Goal: Obtain resource: Obtain resource

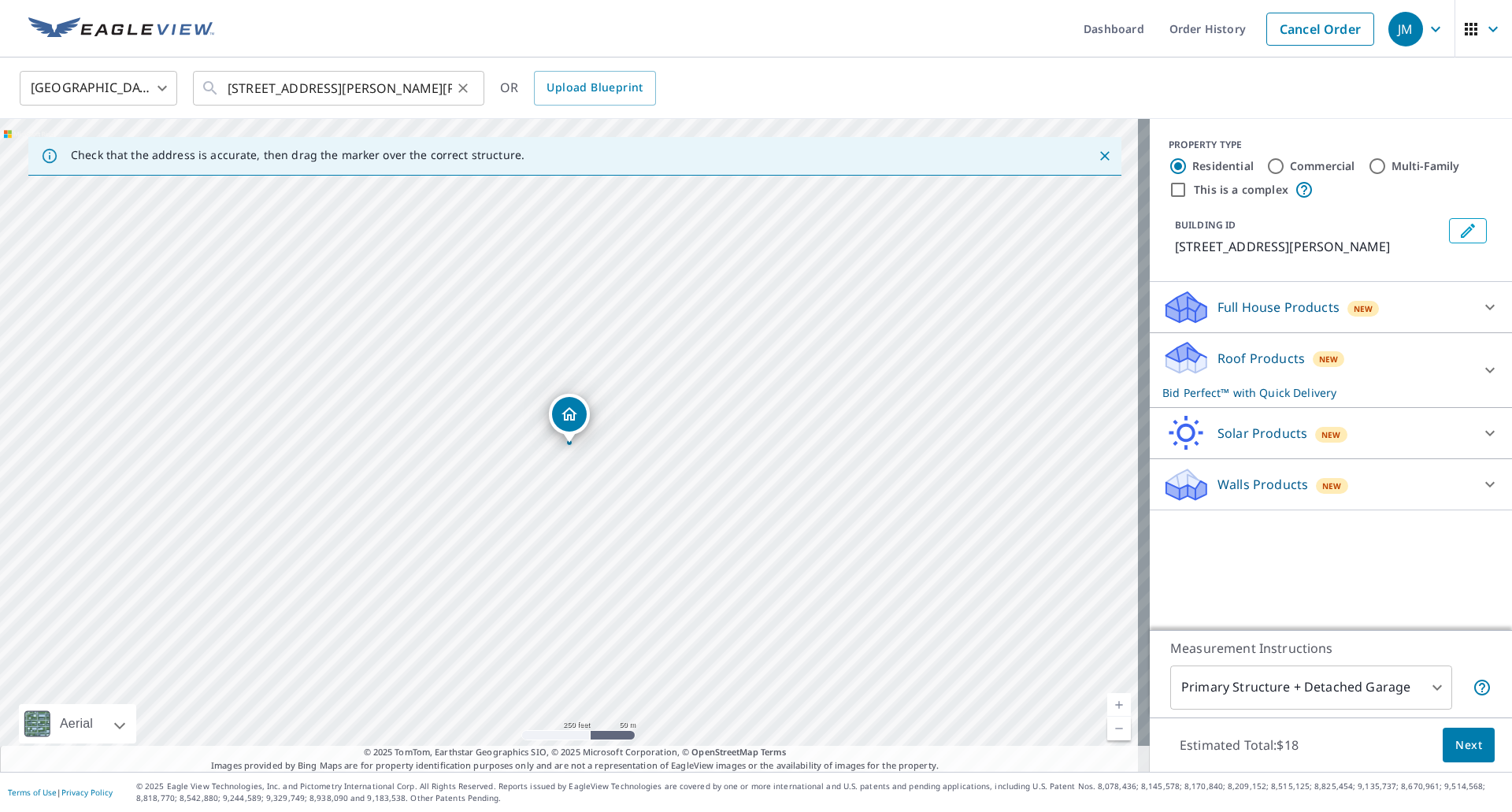
click at [459, 88] on icon "Clear" at bounding box center [463, 88] width 15 height 15
click at [356, 86] on input "text" at bounding box center [339, 88] width 225 height 44
paste input "[STREET_ADDRESS][PERSON_NAME]"
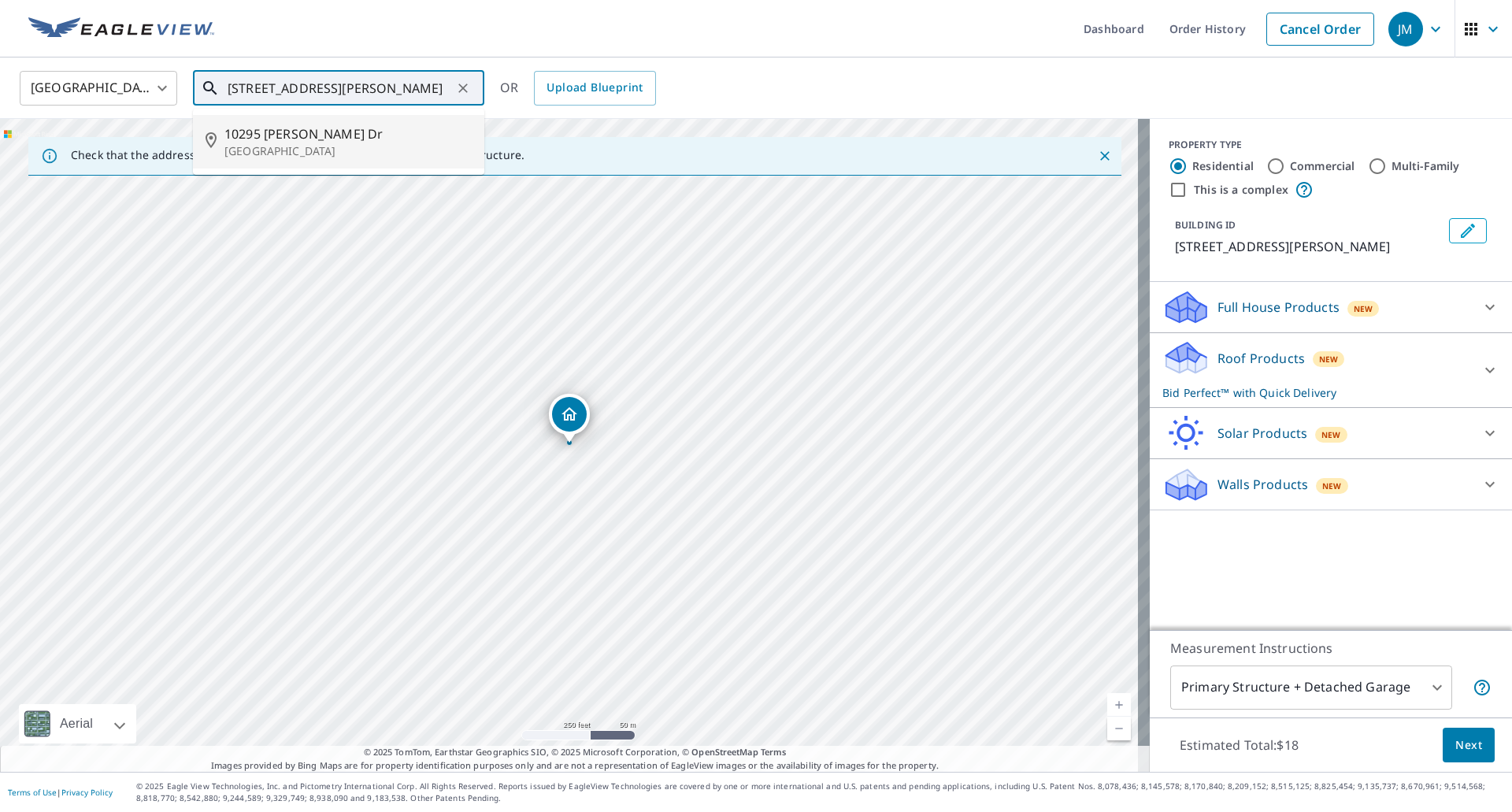
click at [306, 143] on p "[GEOGRAPHIC_DATA]" at bounding box center [348, 151] width 247 height 15
type input "[STREET_ADDRESS][PERSON_NAME][PERSON_NAME]"
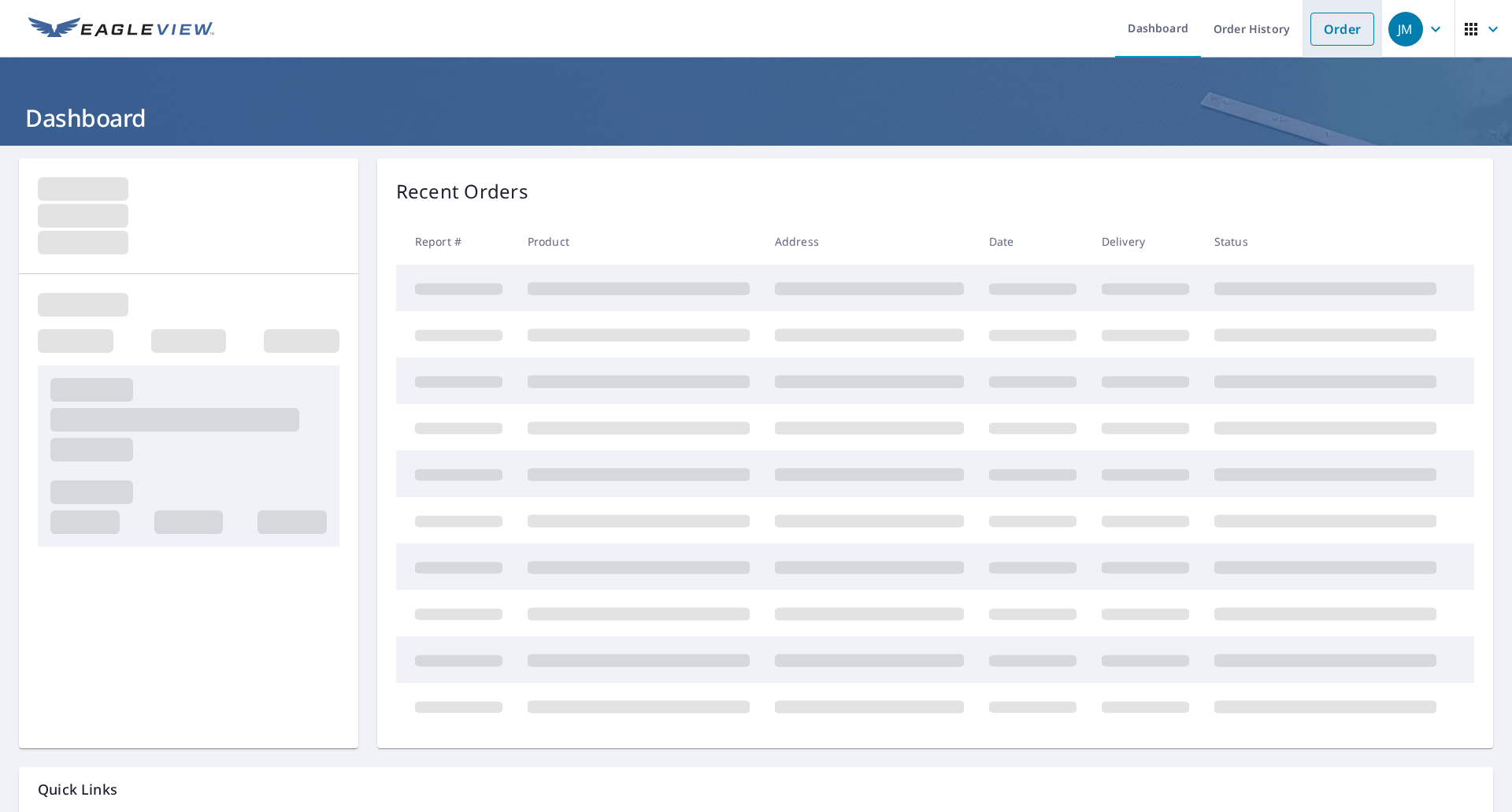
click at [1317, 30] on link "Order" at bounding box center [1342, 29] width 64 height 33
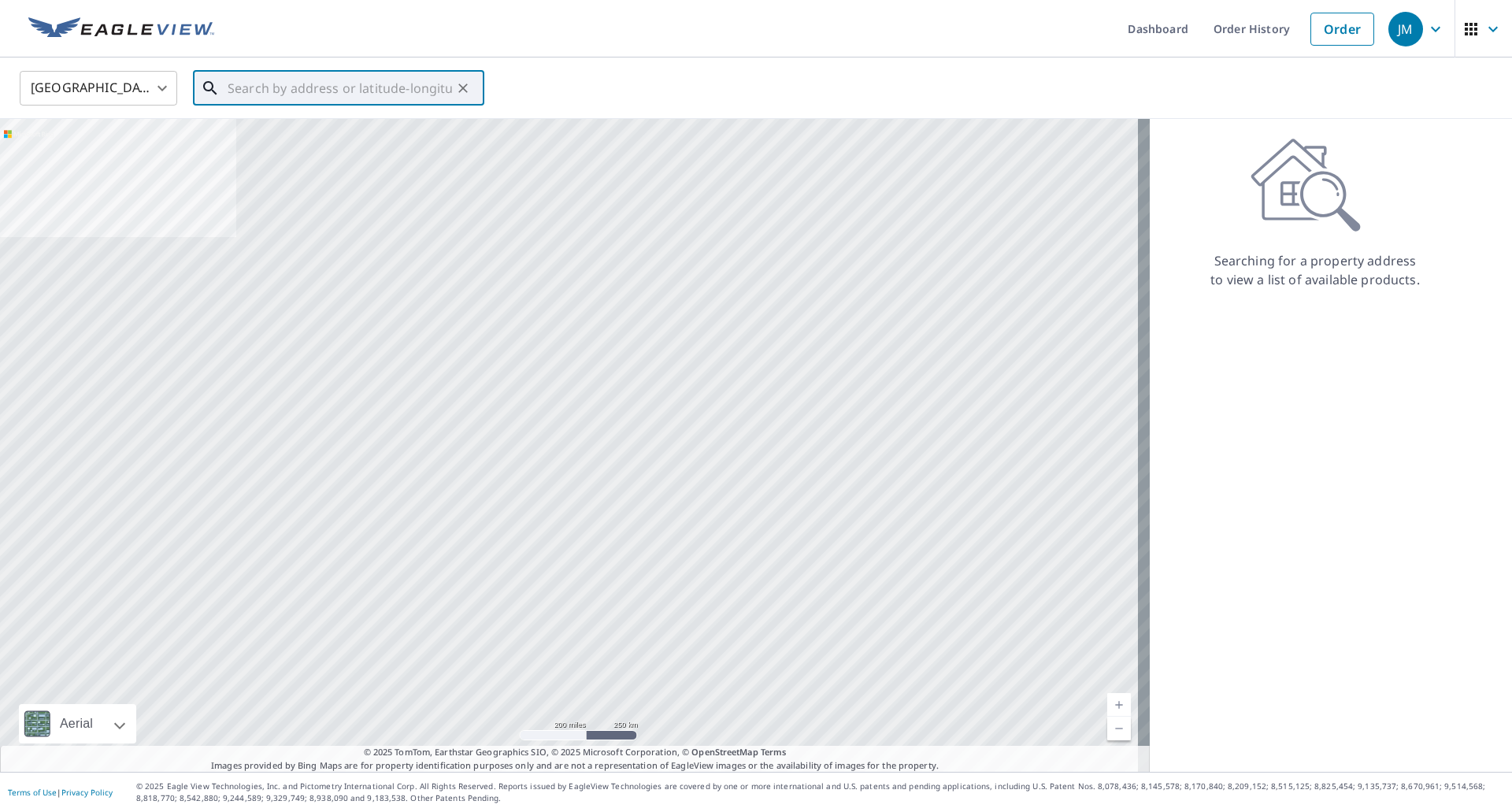
click at [342, 81] on input "text" at bounding box center [339, 88] width 225 height 44
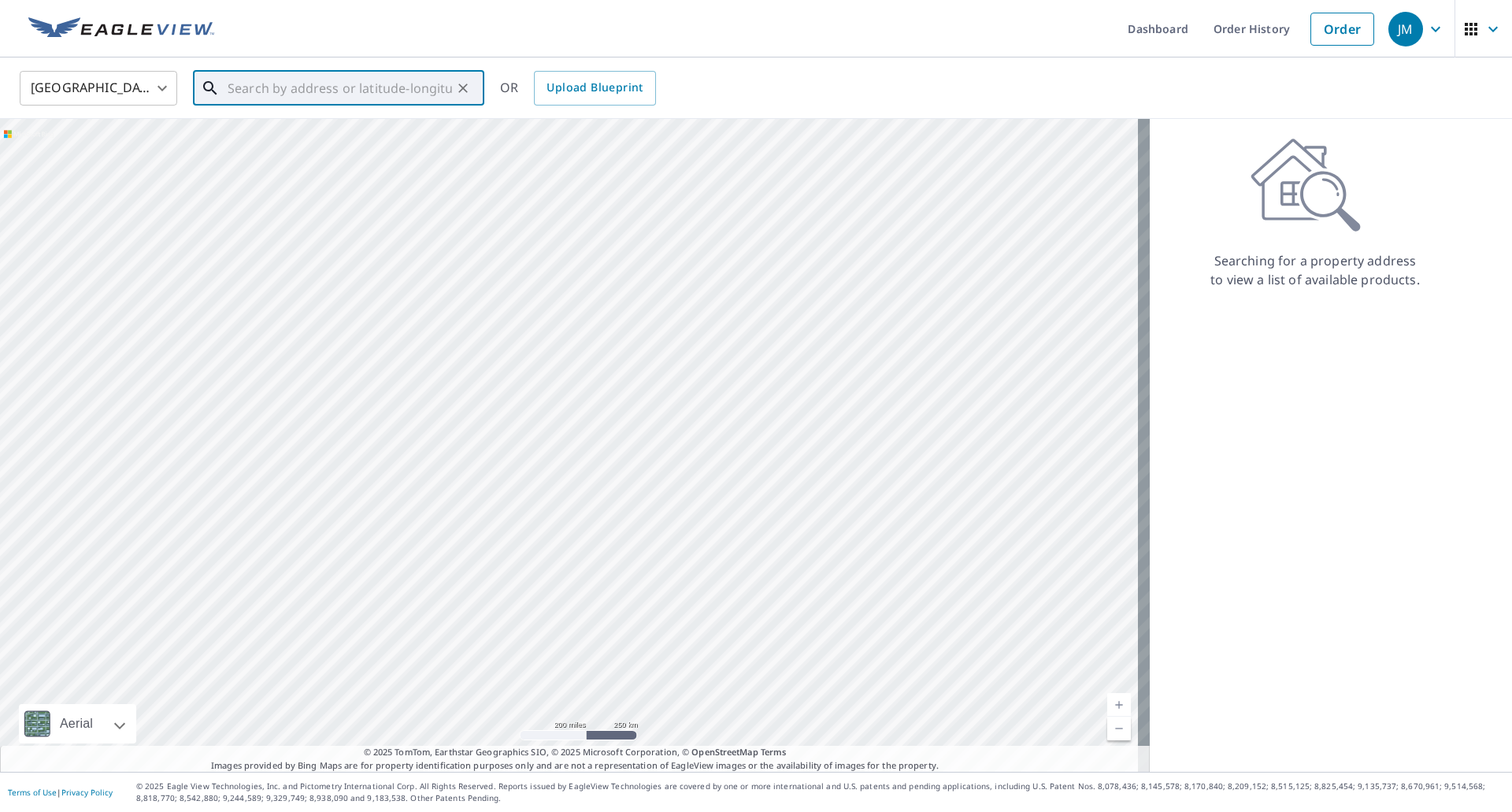
paste input "[STREET_ADDRESS][PERSON_NAME]"
click at [301, 135] on span "10295 [PERSON_NAME] Dr" at bounding box center [348, 134] width 247 height 19
type input "[STREET_ADDRESS][PERSON_NAME][PERSON_NAME]"
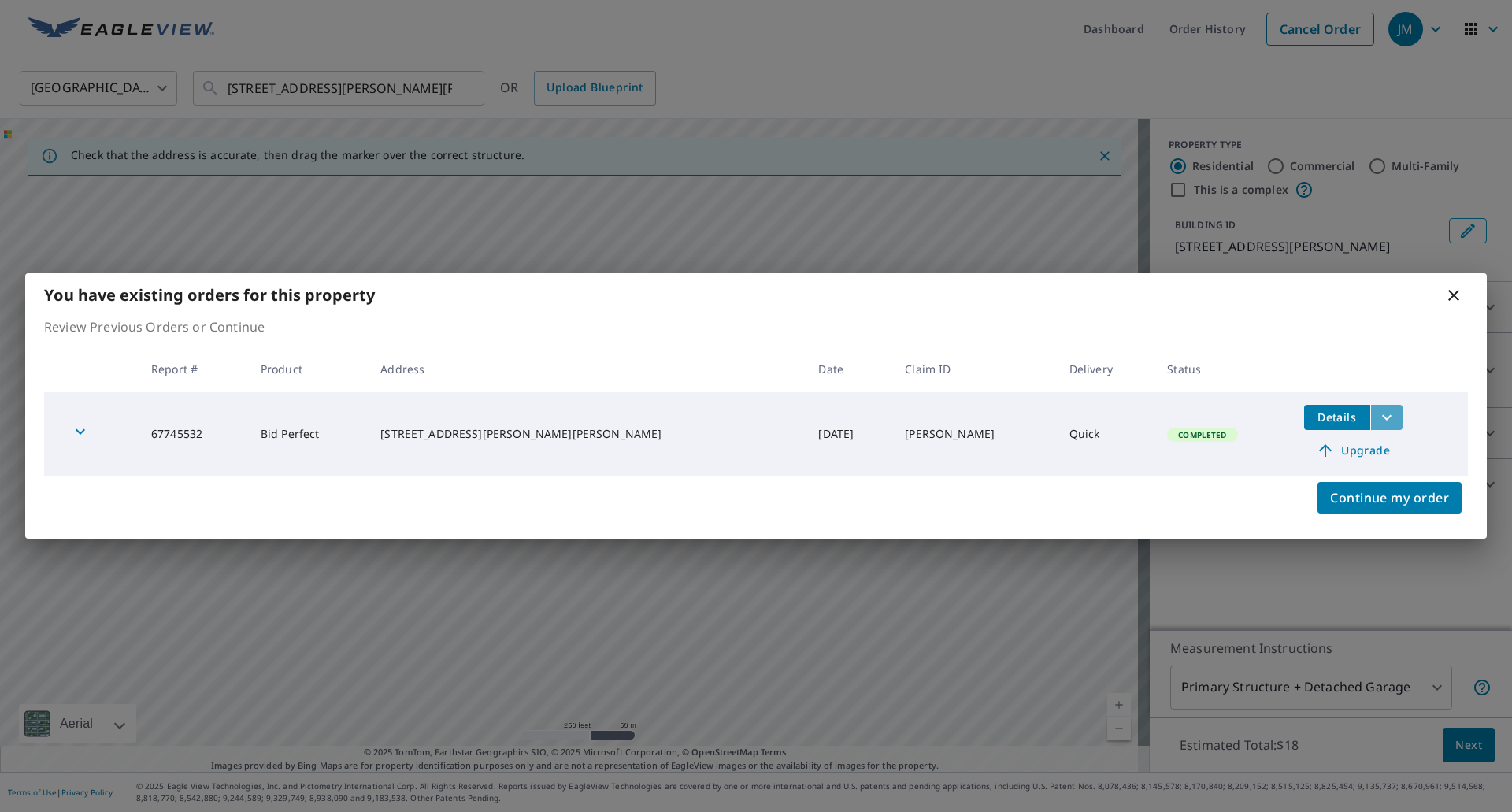
click at [1378, 421] on icon "filesDropdownBtn-67745532" at bounding box center [1387, 417] width 19 height 19
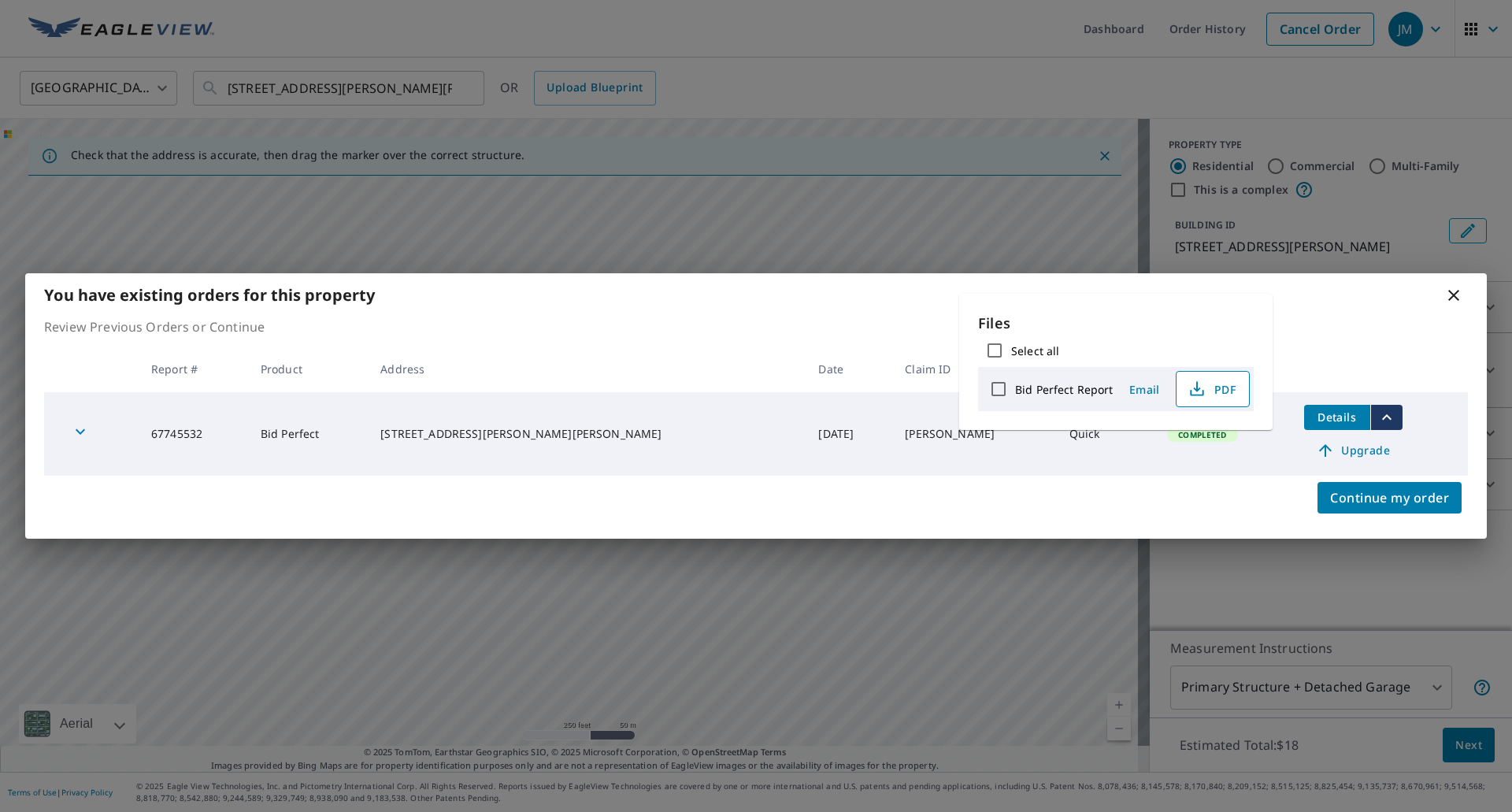
click at [1212, 385] on span "PDF" at bounding box center [1212, 389] width 51 height 19
